Goal: Task Accomplishment & Management: Complete application form

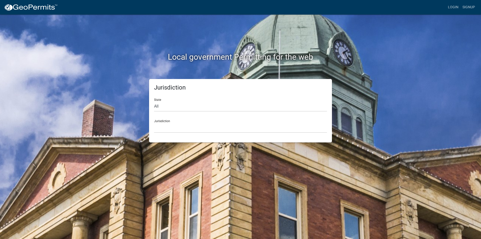
click at [179, 116] on div "Jurisdiction [GEOGRAPHIC_DATA], [US_STATE] [GEOGRAPHIC_DATA], [US_STATE][PERSON…" at bounding box center [240, 123] width 173 height 17
click at [184, 109] on select "All [US_STATE] [US_STATE] [US_STATE] [US_STATE] [US_STATE] [US_STATE] [US_STATE…" at bounding box center [240, 106] width 173 height 10
select select "[US_STATE]"
click at [154, 101] on select "All [US_STATE] [US_STATE] [US_STATE] [US_STATE] [US_STATE] [US_STATE] [US_STATE…" at bounding box center [240, 106] width 173 height 10
click at [453, 11] on link "Login" at bounding box center [452, 8] width 15 height 10
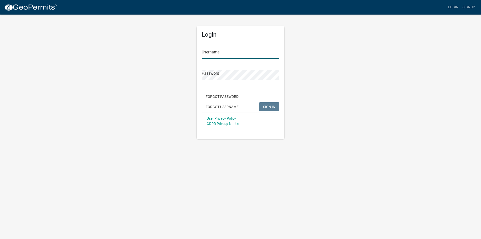
type input "New Ulm Chamber of Commerce"
click at [206, 54] on input "New Ulm Chamber of Commerce" at bounding box center [240, 53] width 78 height 10
click at [170, 86] on div "Login Username New Ulm Chamber of Commerce Password Forgot Password Forgot User…" at bounding box center [240, 76] width 285 height 125
click at [280, 108] on div "Login Username New Ulm Chamber of Commerce Password Forgot Password Forgot User…" at bounding box center [240, 82] width 88 height 113
click at [272, 108] on span "SIGN IN" at bounding box center [269, 106] width 12 height 4
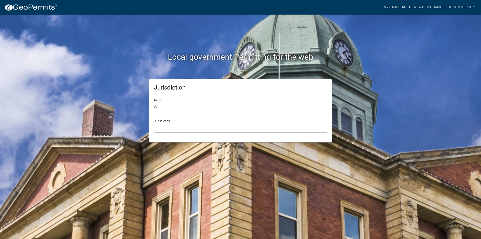
click at [397, 10] on link "My Dashboard" at bounding box center [396, 8] width 30 height 10
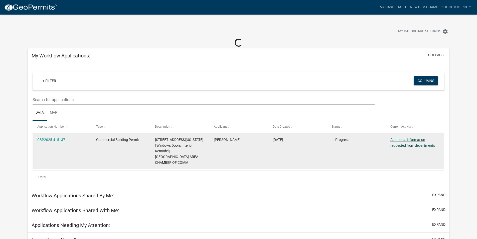
click at [409, 143] on link "Additional information requested from departments" at bounding box center [412, 142] width 45 height 10
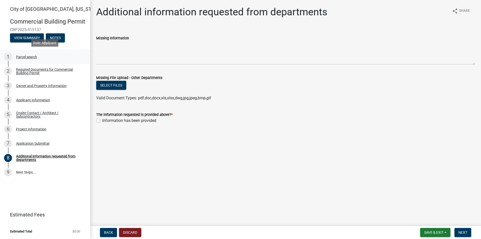
click at [38, 62] on link "1 Parcel search" at bounding box center [45, 57] width 90 height 15
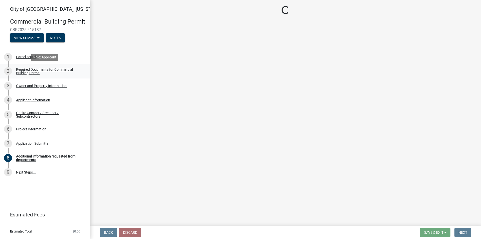
click at [36, 71] on div "Required Documents for Commercial Building Permit" at bounding box center [49, 71] width 66 height 7
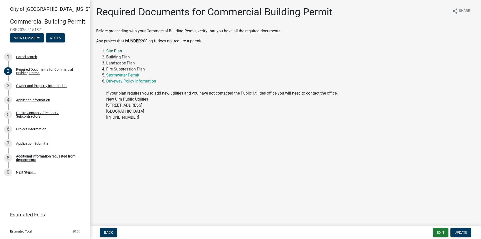
click at [114, 51] on link "Site Plan" at bounding box center [114, 51] width 16 height 5
click at [126, 75] on link "Stormwater Permit" at bounding box center [122, 75] width 33 height 5
click at [59, 85] on div "Owner and Property Information" at bounding box center [41, 86] width 51 height 4
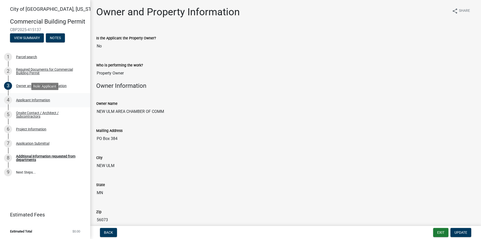
click at [54, 99] on div "4 Applicant Information" at bounding box center [43, 100] width 78 height 8
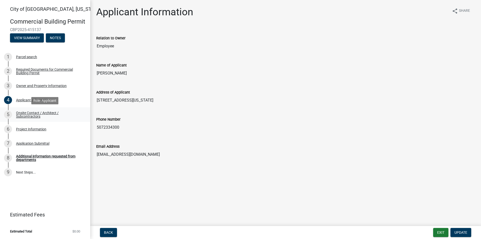
click at [48, 115] on div "Onsite Contact / Architect / Subcontractors" at bounding box center [49, 114] width 66 height 7
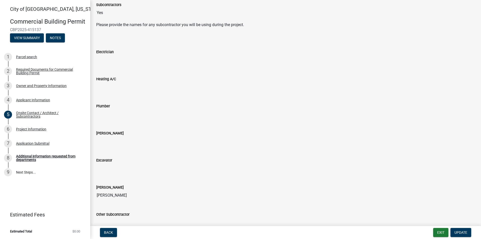
scroll to position [244, 0]
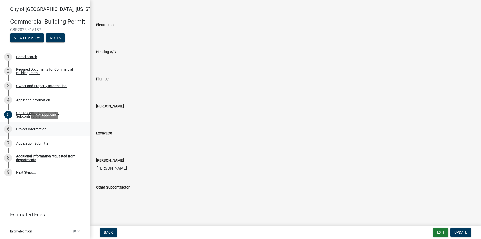
click at [52, 133] on link "6 Project Information" at bounding box center [45, 129] width 90 height 15
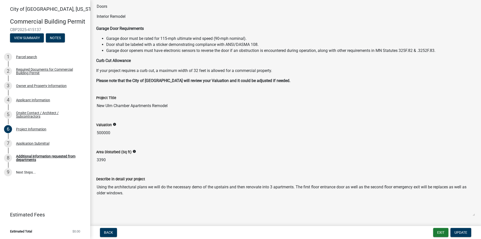
scroll to position [50, 0]
click at [32, 148] on link "7 Application Submittal" at bounding box center [45, 143] width 90 height 15
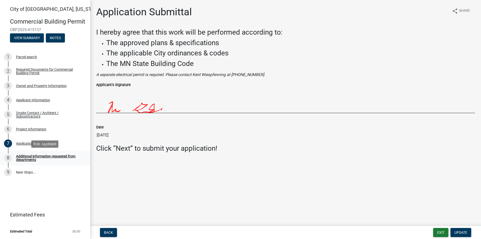
click at [31, 153] on link "8 Additional information requested from departments" at bounding box center [45, 157] width 90 height 15
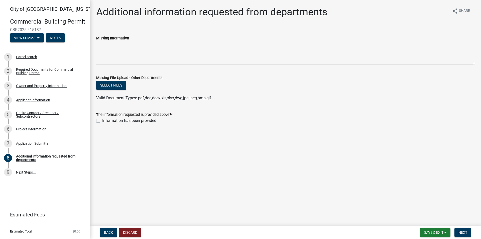
click at [103, 40] on div "Missing Information" at bounding box center [285, 38] width 378 height 6
click at [110, 38] on label "Missing Information" at bounding box center [112, 39] width 33 height 4
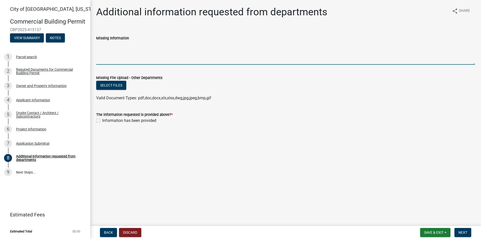
click at [110, 41] on textarea "Missing Information" at bounding box center [285, 53] width 378 height 24
drag, startPoint x: 118, startPoint y: 57, endPoint x: 118, endPoint y: 61, distance: 4.0
click at [118, 61] on textarea "Missing Information" at bounding box center [285, 53] width 378 height 24
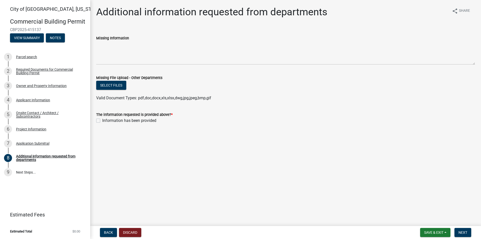
click at [279, 85] on div "Select files" at bounding box center [285, 86] width 378 height 10
click at [112, 86] on button "Select files" at bounding box center [111, 85] width 30 height 9
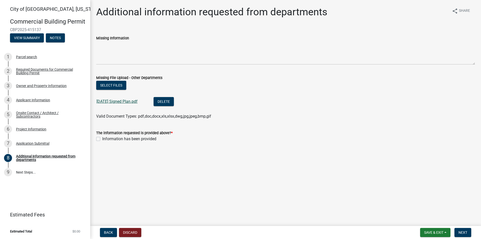
click at [114, 103] on link "[DATE] Signed Plan.pdf" at bounding box center [116, 101] width 41 height 5
click at [118, 86] on button "Select files" at bounding box center [111, 85] width 30 height 9
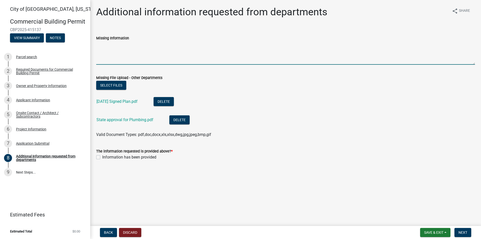
click at [124, 60] on textarea "Missing Information" at bounding box center [285, 53] width 378 height 24
type textarea "Updated Signed plans. State approval for Plumbing"
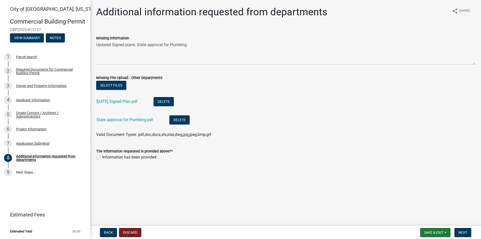
click at [102, 156] on label "Information has been provided" at bounding box center [129, 157] width 54 height 6
click at [102, 156] on input "Information has been provided" at bounding box center [103, 155] width 3 height 3
checkbox input "true"
click at [442, 229] on button "Save & Exit" at bounding box center [435, 231] width 30 height 9
click at [441, 212] on button "Save" at bounding box center [430, 207] width 40 height 12
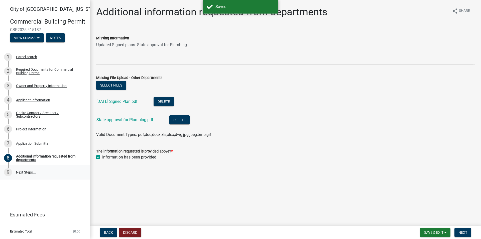
click at [45, 177] on link "9 Next Steps..." at bounding box center [45, 172] width 90 height 15
click at [39, 174] on link "9 Next Steps..." at bounding box center [45, 172] width 90 height 15
click at [31, 169] on link "9 Next Steps..." at bounding box center [45, 172] width 90 height 15
click at [459, 232] on span "Next" at bounding box center [462, 232] width 9 height 4
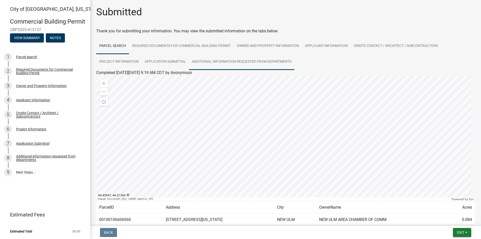
click at [265, 69] on link "Additional information requested from departments" at bounding box center [241, 62] width 105 height 16
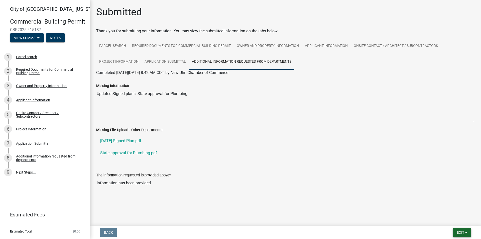
click at [461, 232] on span "Exit" at bounding box center [459, 232] width 7 height 4
click at [461, 221] on button "Save & Exit" at bounding box center [451, 219] width 40 height 12
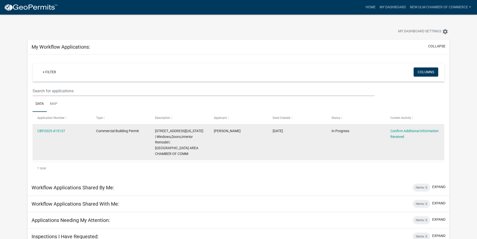
drag, startPoint x: 66, startPoint y: 131, endPoint x: 36, endPoint y: 132, distance: 30.5
click at [36, 132] on datatable-body-cell "CBP2025-415137" at bounding box center [62, 142] width 59 height 36
copy link "CBP2025-415137"
